Goal: Information Seeking & Learning: Find specific fact

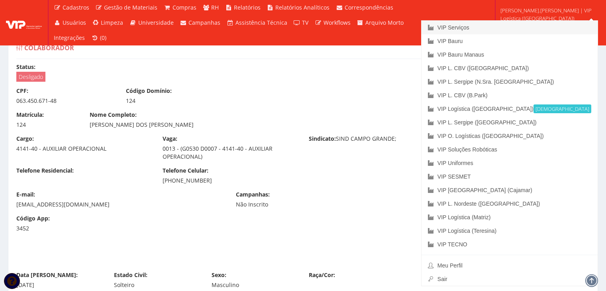
scroll to position [2392, 0]
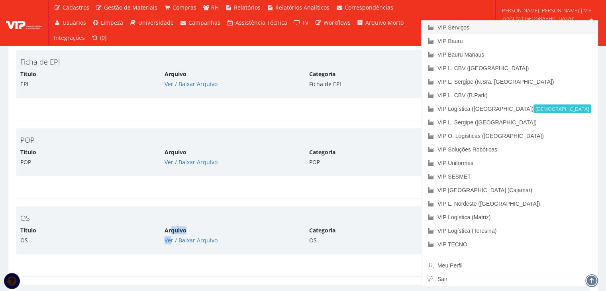
click at [525, 29] on link "VIP Serviços" at bounding box center [510, 28] width 176 height 14
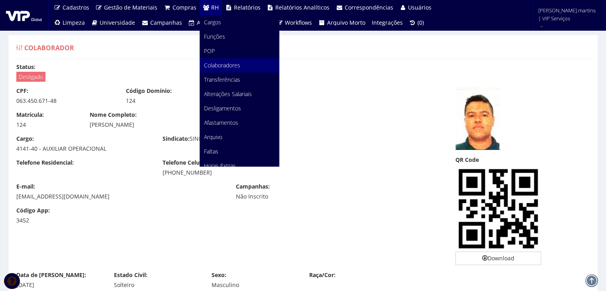
click at [212, 69] on link "Colaboradores" at bounding box center [239, 65] width 79 height 14
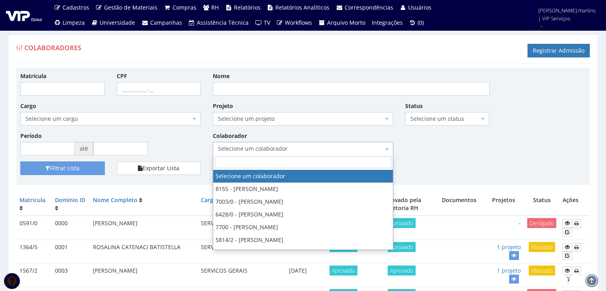
click at [244, 149] on span "Selecione um colaborador" at bounding box center [300, 149] width 165 height 8
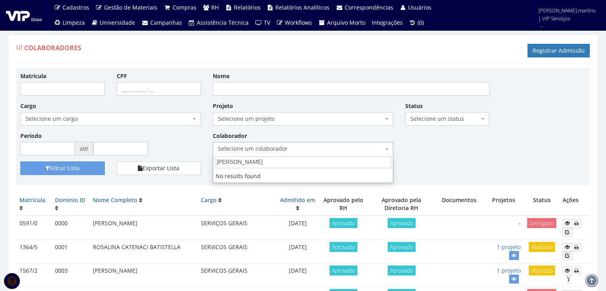
type input "Arthur Andrade Rodrigues de Lira"
click at [275, 148] on span "Selecione um colaborador" at bounding box center [300, 149] width 165 height 8
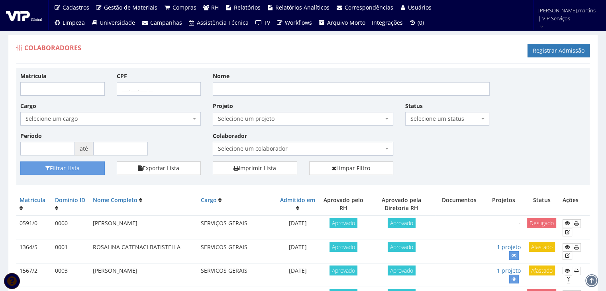
click at [317, 147] on span "Selecione um colaborador" at bounding box center [300, 149] width 165 height 8
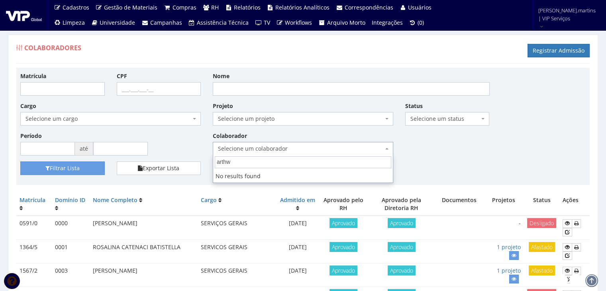
type input "arth"
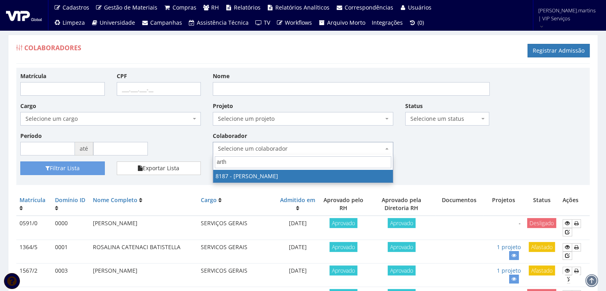
select select "4101"
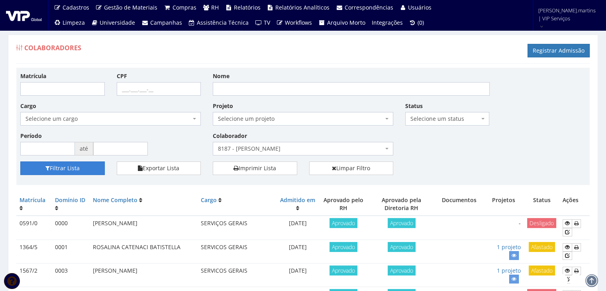
click at [48, 166] on icon "submit" at bounding box center [47, 168] width 4 height 6
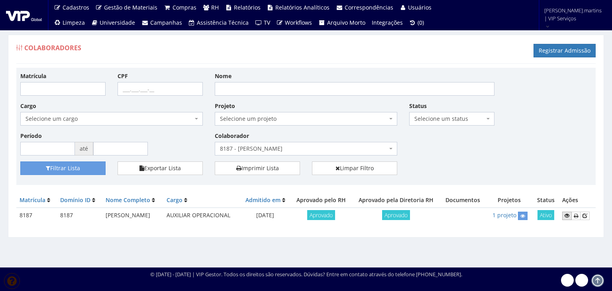
click at [570, 215] on icon at bounding box center [567, 216] width 5 height 6
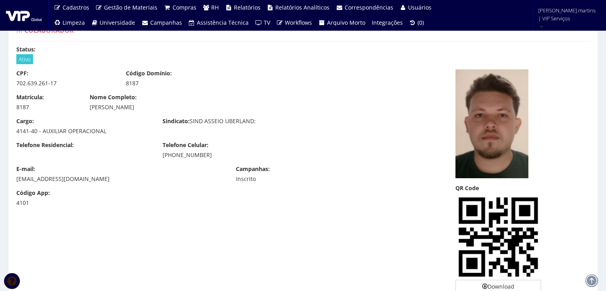
scroll to position [26, 0]
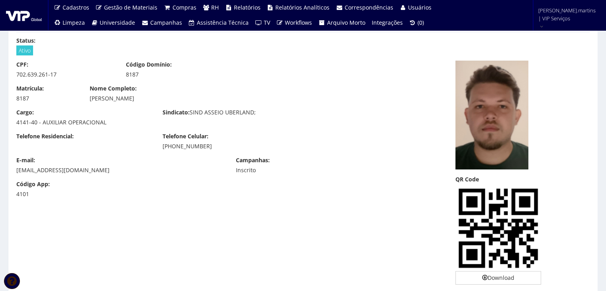
drag, startPoint x: 91, startPoint y: 98, endPoint x: 194, endPoint y: 98, distance: 103.2
click at [194, 98] on div "[PERSON_NAME]" at bounding box center [230, 98] width 281 height 8
copy div "[PERSON_NAME]"
drag, startPoint x: 18, startPoint y: 71, endPoint x: 56, endPoint y: 76, distance: 38.7
click at [56, 76] on div "702.639.261-17" at bounding box center [65, 75] width 98 height 8
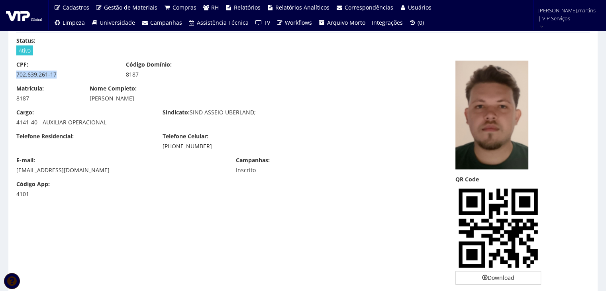
copy div "702.639.261-17"
